Goal: Check status

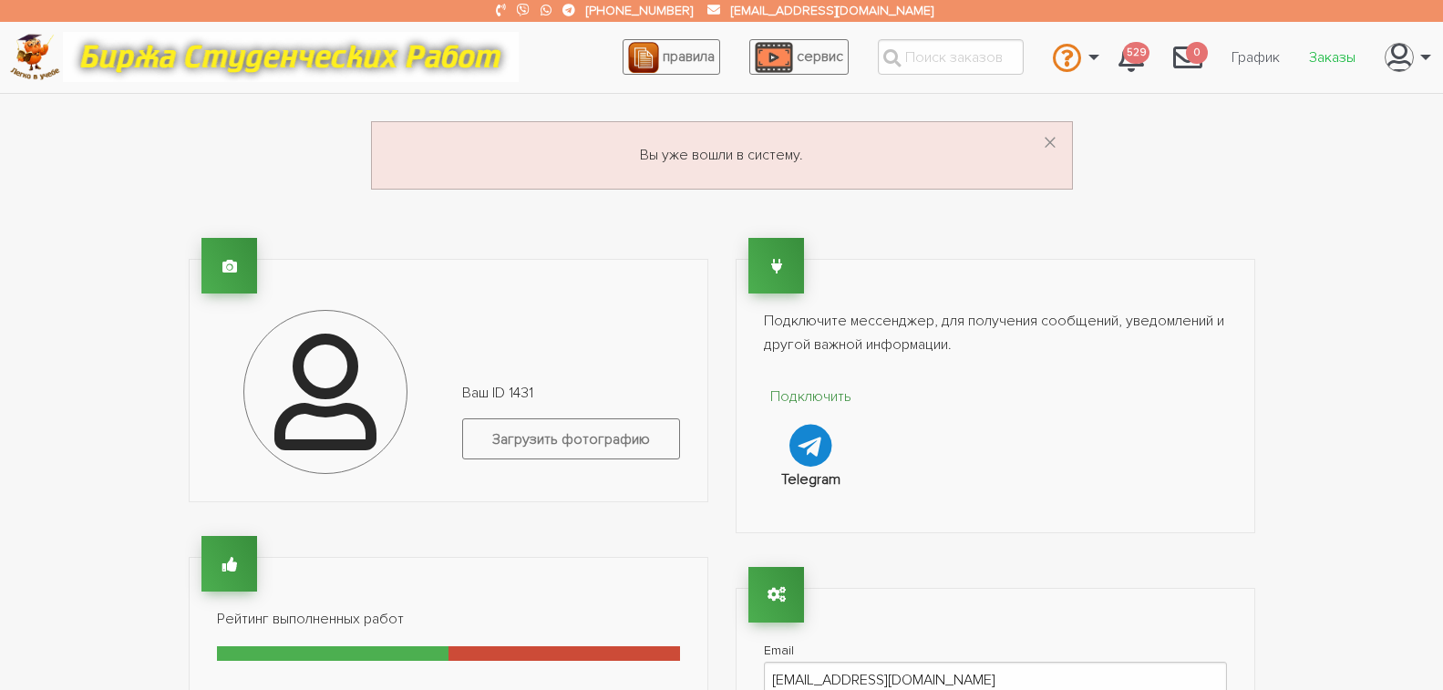
click at [1329, 57] on link "Заказы" at bounding box center [1332, 57] width 76 height 35
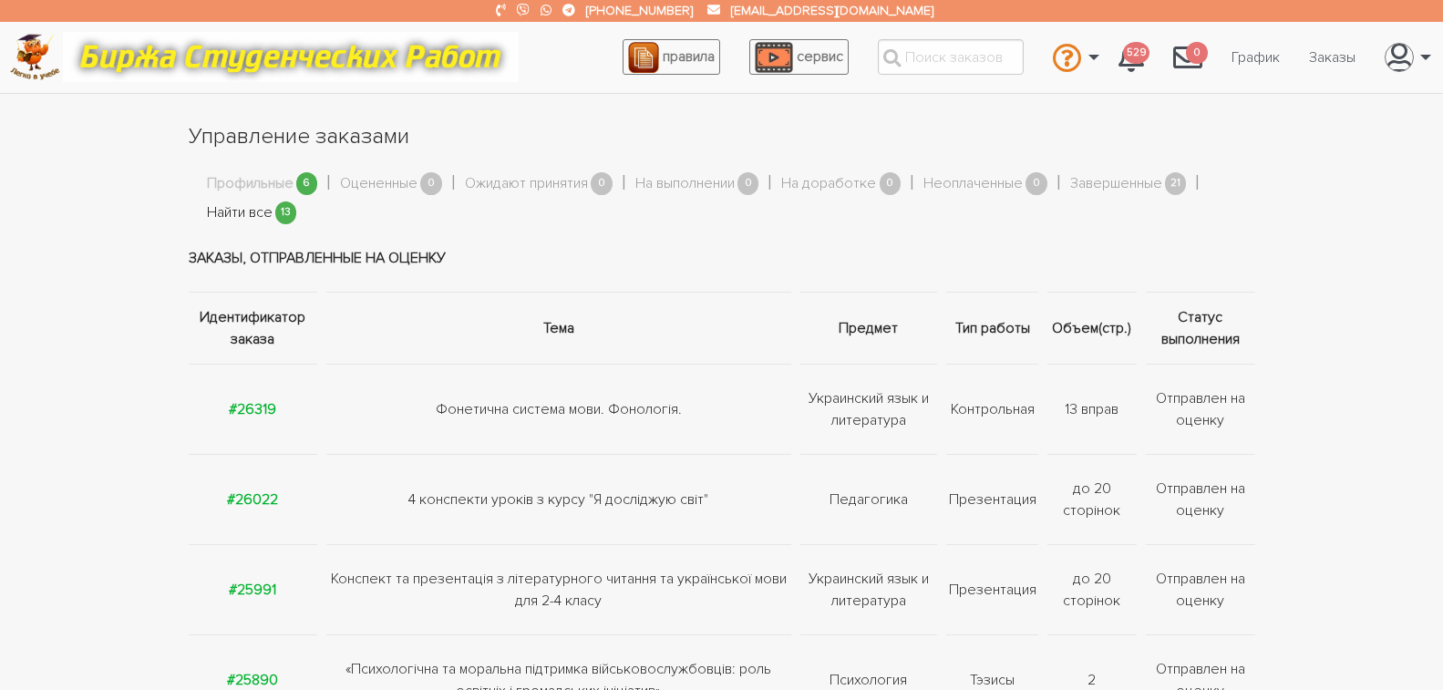
click at [242, 211] on link "Найти все" at bounding box center [240, 213] width 66 height 24
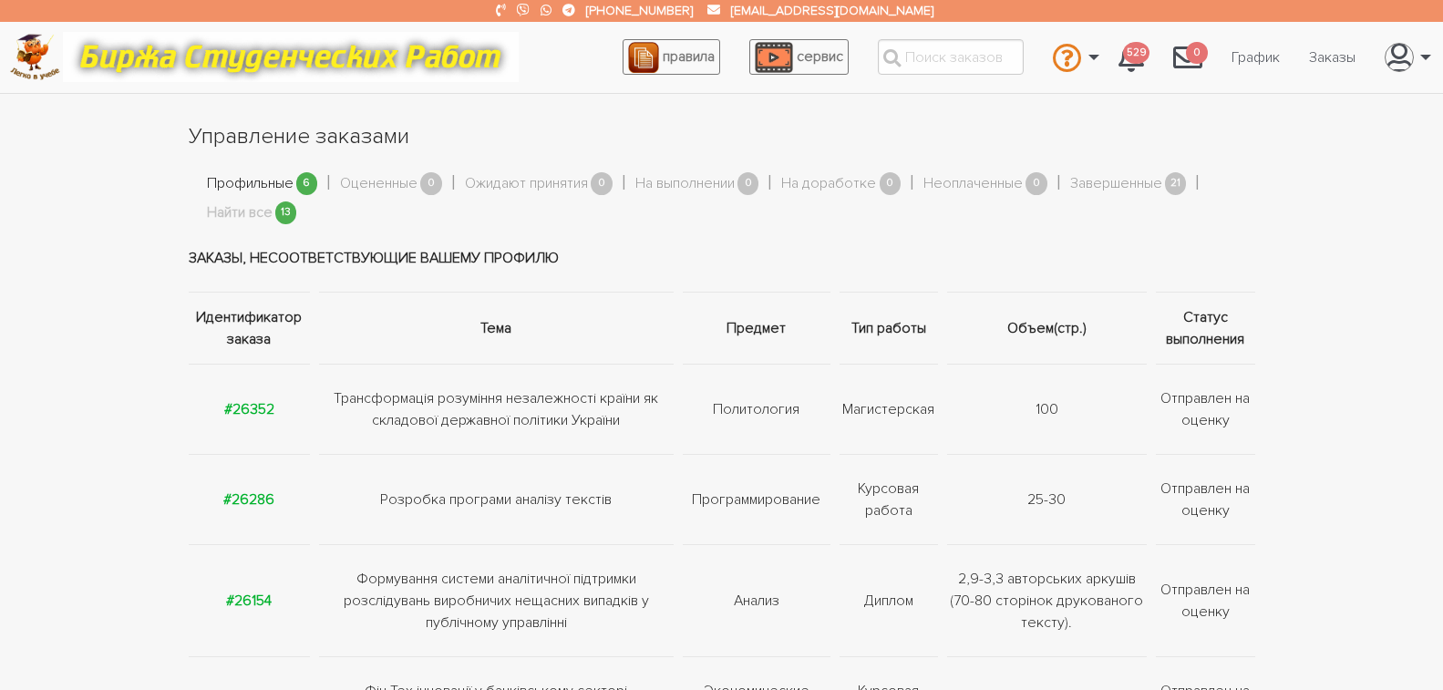
click at [238, 180] on link "Профильные" at bounding box center [250, 184] width 87 height 24
